Goal: Book appointment/travel/reservation

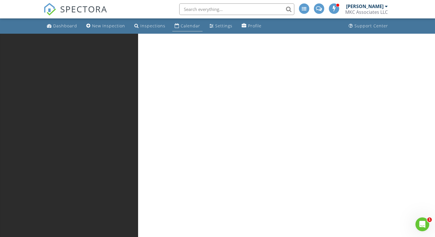
click at [181, 27] on div "Calendar" at bounding box center [191, 25] width 20 height 5
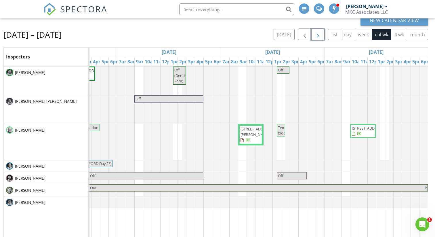
click at [318, 35] on span "button" at bounding box center [318, 34] width 7 height 7
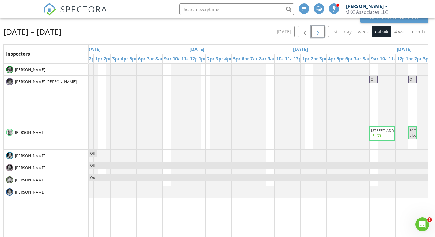
scroll to position [0, 57]
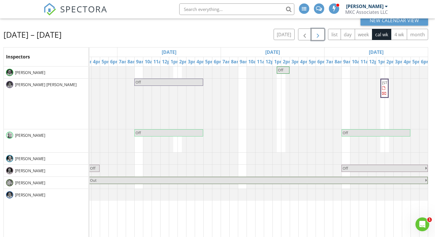
click at [319, 35] on span "button" at bounding box center [318, 34] width 7 height 7
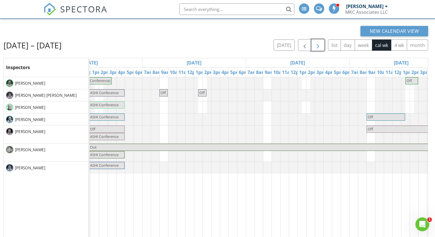
click at [319, 47] on span "button" at bounding box center [318, 45] width 7 height 7
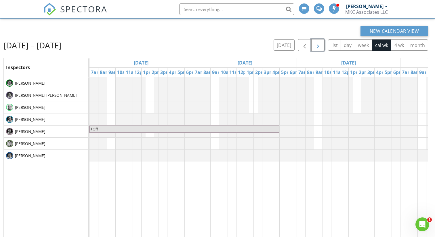
click at [319, 47] on span "button" at bounding box center [318, 45] width 7 height 7
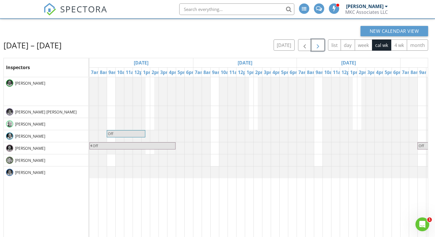
click at [319, 47] on span "button" at bounding box center [318, 45] width 7 height 7
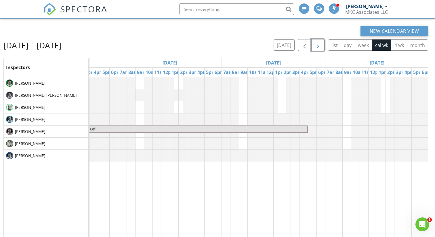
scroll to position [0, 387]
click at [345, 106] on div "Off Off" at bounding box center [65, 176] width 726 height 199
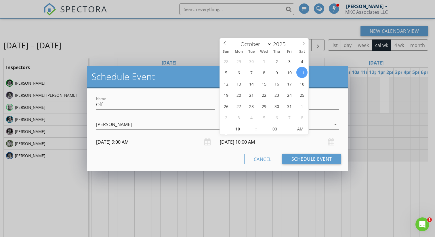
click at [255, 143] on input "10/11/2025 10:00 AM" at bounding box center [279, 142] width 119 height 14
click at [237, 130] on input "10" at bounding box center [237, 130] width 35 height 12
type input "05"
type input "10/11/2025 5:00 PM"
click at [298, 130] on span "AM" at bounding box center [301, 129] width 16 height 12
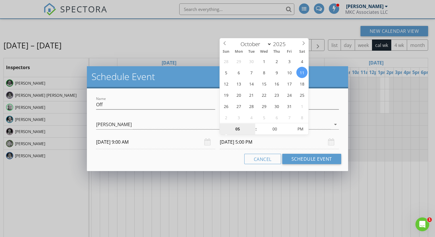
type input "05"
click at [210, 156] on div "Cancel Schedule Event" at bounding box center [217, 159] width 247 height 10
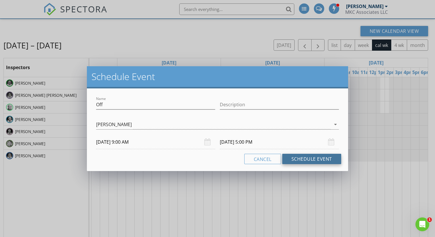
click at [295, 161] on button "Schedule Event" at bounding box center [312, 159] width 59 height 10
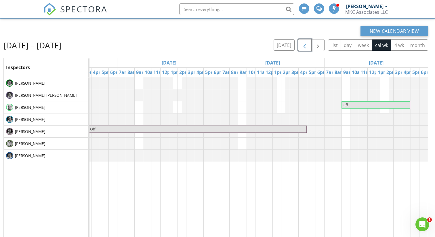
click at [307, 46] on span "button" at bounding box center [305, 45] width 7 height 7
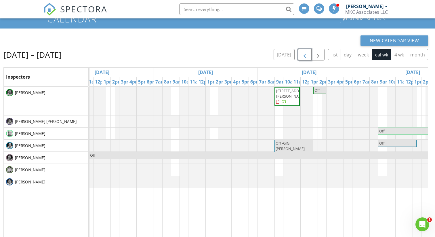
scroll to position [0, 387]
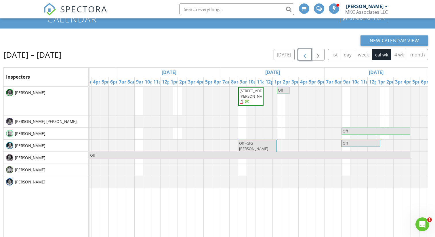
click at [279, 131] on div "29 Tomlinson Rd, Oakham 01068 Off Off Off Off -GIG HANK Off Off Off" at bounding box center [65, 186] width 726 height 199
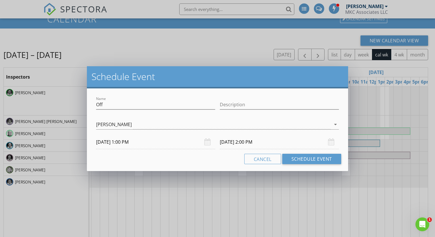
click at [250, 143] on input "10/03/2025 2:00 PM" at bounding box center [279, 142] width 119 height 14
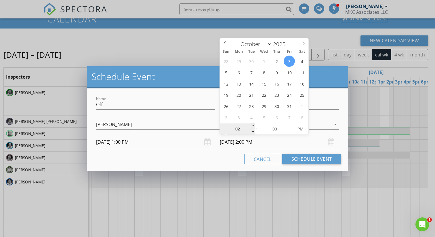
click at [238, 130] on input "02" at bounding box center [237, 130] width 35 height 12
type input "05"
type input "10/03/2025 5:00 PM"
click at [221, 162] on div "Cancel Schedule Event" at bounding box center [217, 159] width 247 height 10
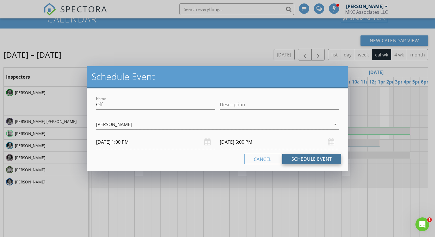
click at [315, 162] on button "Schedule Event" at bounding box center [312, 159] width 59 height 10
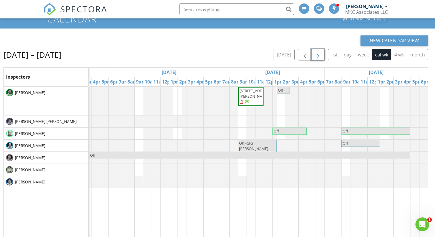
click at [320, 54] on span "button" at bounding box center [318, 54] width 7 height 7
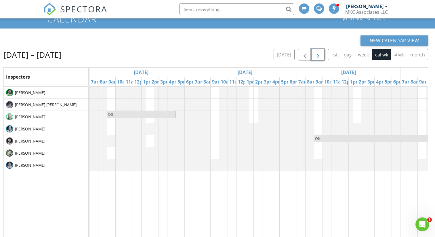
click at [320, 55] on span "button" at bounding box center [318, 54] width 7 height 7
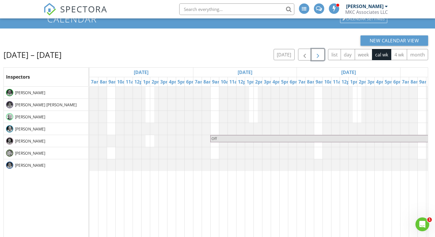
click at [320, 56] on span "button" at bounding box center [318, 54] width 7 height 7
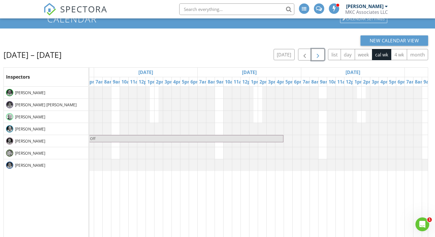
scroll to position [0, 387]
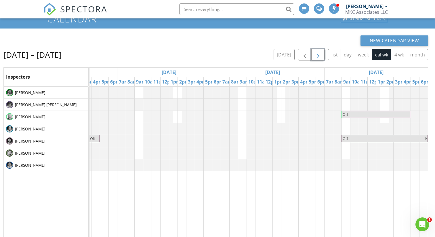
click at [316, 56] on span "button" at bounding box center [318, 54] width 7 height 7
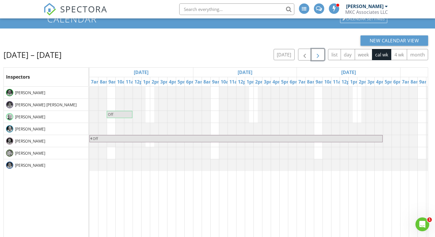
click at [316, 56] on span "button" at bounding box center [318, 54] width 7 height 7
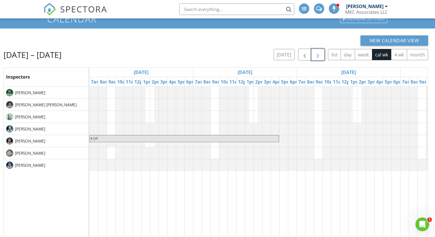
click at [316, 56] on span "button" at bounding box center [318, 54] width 7 height 7
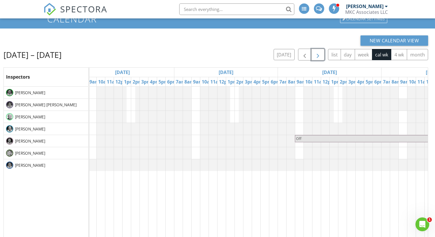
scroll to position [0, 145]
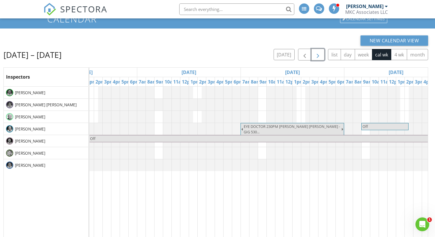
click at [320, 54] on span "button" at bounding box center [318, 54] width 7 height 7
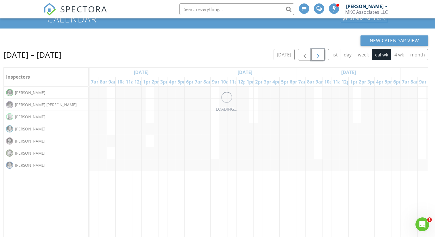
click at [320, 54] on span "button" at bounding box center [318, 54] width 7 height 7
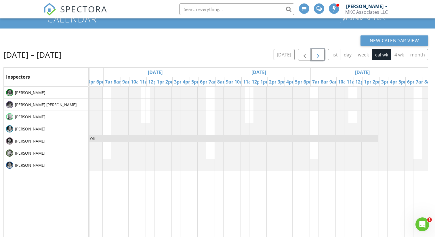
scroll to position [0, 223]
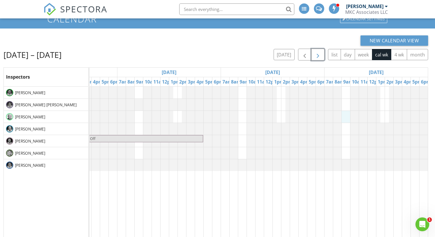
click at [346, 117] on div "Off" at bounding box center [65, 186] width 726 height 199
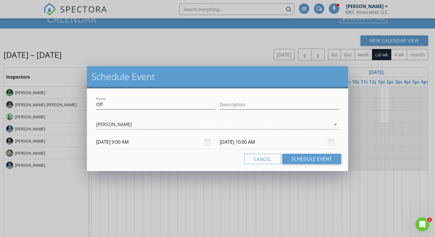
click at [267, 143] on input "11/29/2025 10:00 AM" at bounding box center [279, 142] width 119 height 14
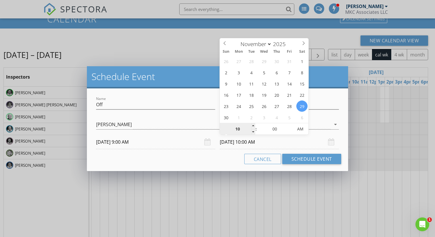
click at [237, 132] on input "10" at bounding box center [237, 130] width 35 height 12
type input "05"
type input "11/29/2025 5:00 PM"
click at [300, 128] on span "AM" at bounding box center [301, 129] width 16 height 12
type input "05"
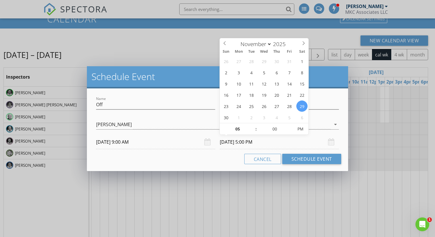
click at [224, 166] on div "Name Off Description check_box_outline_blank Thomas Berthiaume check_box_outlin…" at bounding box center [217, 129] width 261 height 83
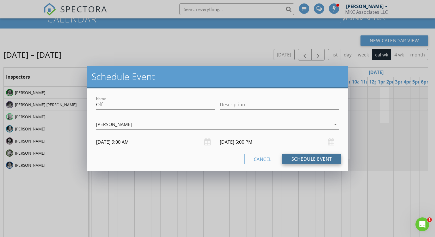
click at [314, 160] on button "Schedule Event" at bounding box center [312, 159] width 59 height 10
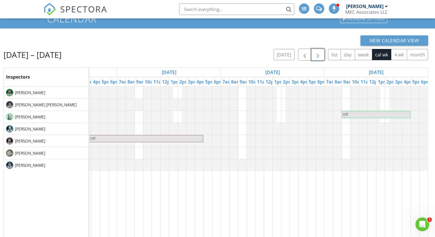
click at [321, 53] on span "button" at bounding box center [318, 54] width 7 height 7
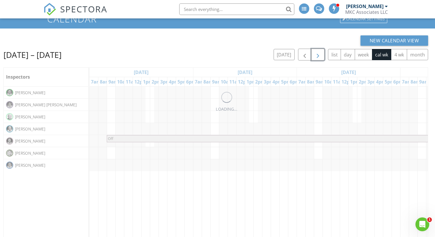
click at [321, 53] on span "button" at bounding box center [318, 54] width 7 height 7
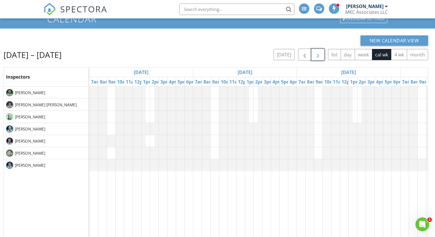
click at [321, 53] on span "button" at bounding box center [318, 54] width 7 height 7
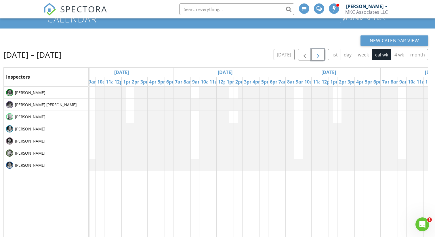
scroll to position [0, 355]
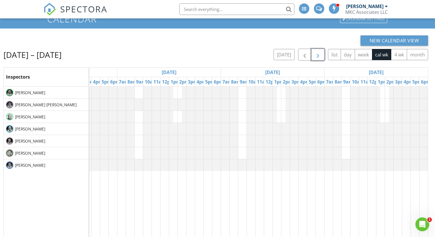
click at [346, 115] on div at bounding box center [65, 186] width 726 height 199
select select "11"
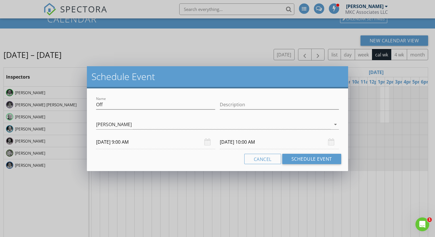
click at [253, 143] on input "12/20/2025 10:00 AM" at bounding box center [279, 142] width 119 height 14
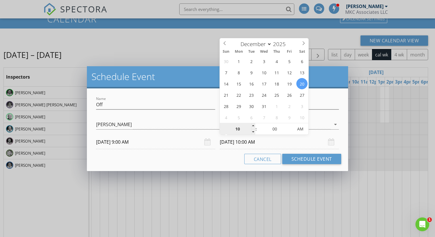
click at [239, 132] on input "10" at bounding box center [237, 130] width 35 height 12
type input "05"
type input "12/20/2025 5:00 PM"
click at [297, 130] on span "AM" at bounding box center [301, 129] width 16 height 12
type input "05"
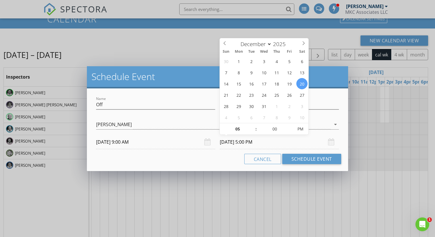
click at [224, 160] on div "Cancel Schedule Event" at bounding box center [217, 159] width 247 height 10
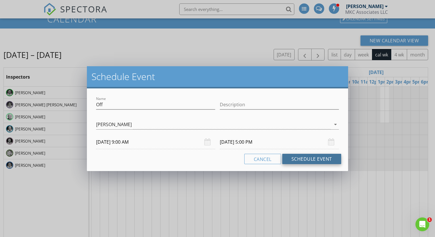
click at [298, 159] on button "Schedule Event" at bounding box center [312, 159] width 59 height 10
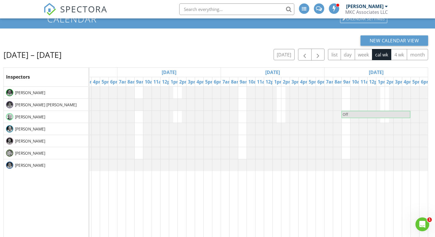
scroll to position [19, 0]
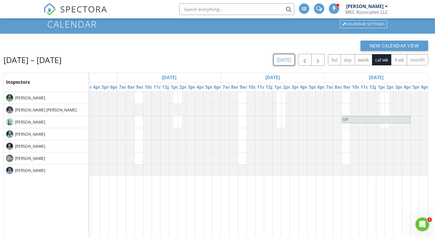
click at [281, 60] on button "today" at bounding box center [284, 59] width 21 height 11
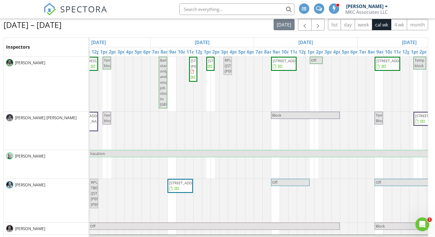
scroll to position [0, 387]
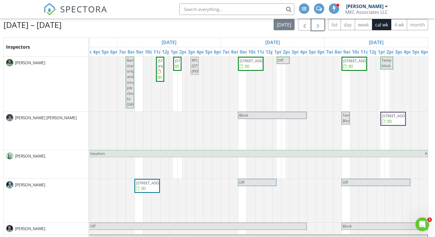
click at [316, 26] on span "button" at bounding box center [318, 24] width 7 height 7
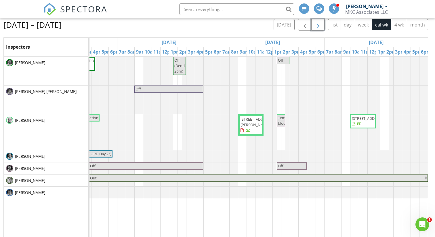
click at [319, 28] on span "button" at bounding box center [318, 24] width 7 height 7
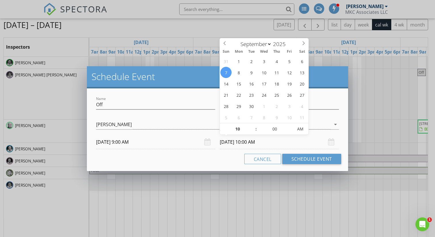
click at [253, 141] on input "09/07/2025 10:00 AM" at bounding box center [279, 142] width 119 height 14
click at [239, 132] on input "10" at bounding box center [237, 130] width 35 height 12
type input "05"
type input "09/07/2025 5:00 PM"
click at [298, 130] on span "AM" at bounding box center [301, 129] width 16 height 12
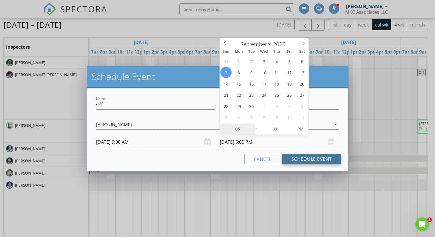
type input "05"
click at [300, 159] on button "Schedule Event" at bounding box center [312, 159] width 59 height 10
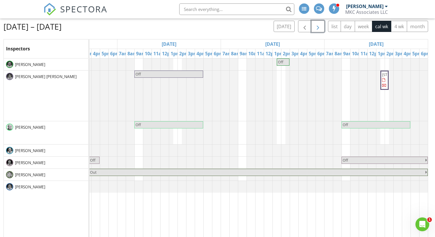
click at [318, 29] on span "button" at bounding box center [318, 26] width 7 height 7
